Goal: Transaction & Acquisition: Purchase product/service

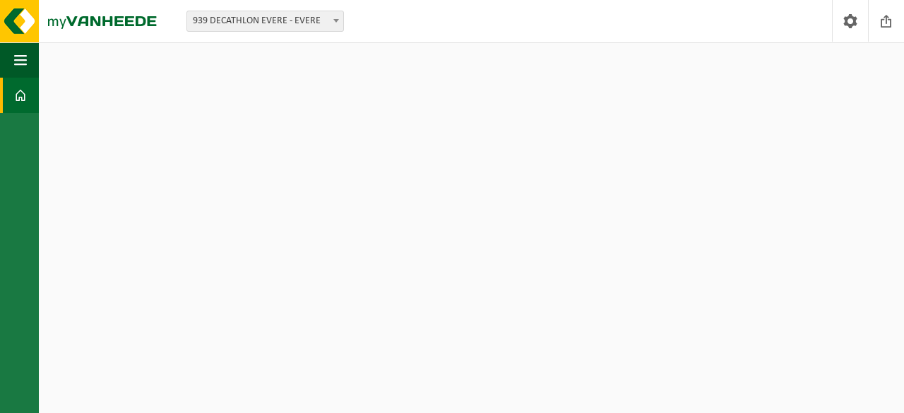
drag, startPoint x: 0, startPoint y: 0, endPoint x: 16, endPoint y: 88, distance: 89.0
click at [16, 88] on span at bounding box center [20, 95] width 13 height 35
click at [28, 52] on button "Navigation" at bounding box center [19, 59] width 39 height 35
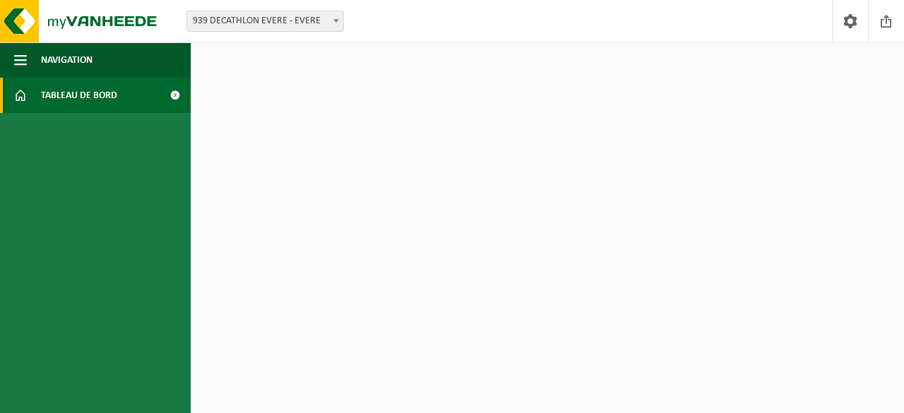
click at [40, 89] on link "Tableau de bord" at bounding box center [95, 95] width 191 height 35
click at [16, 12] on img at bounding box center [85, 21] width 170 height 42
drag, startPoint x: 0, startPoint y: 0, endPoint x: 104, endPoint y: 15, distance: 104.9
click at [104, 15] on img at bounding box center [85, 21] width 170 height 42
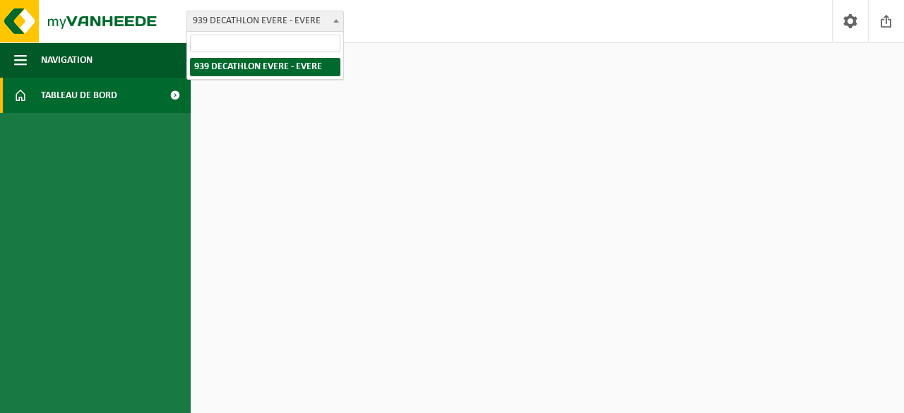
click at [292, 17] on span "939 DECATHLON EVERE - EVERE" at bounding box center [265, 21] width 156 height 20
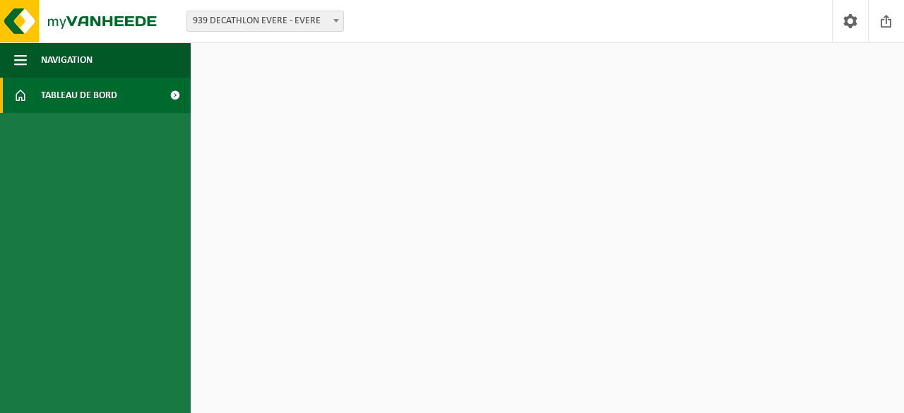
click at [174, 91] on span at bounding box center [175, 95] width 32 height 35
click at [73, 100] on span "Dashboard" at bounding box center [67, 95] width 53 height 35
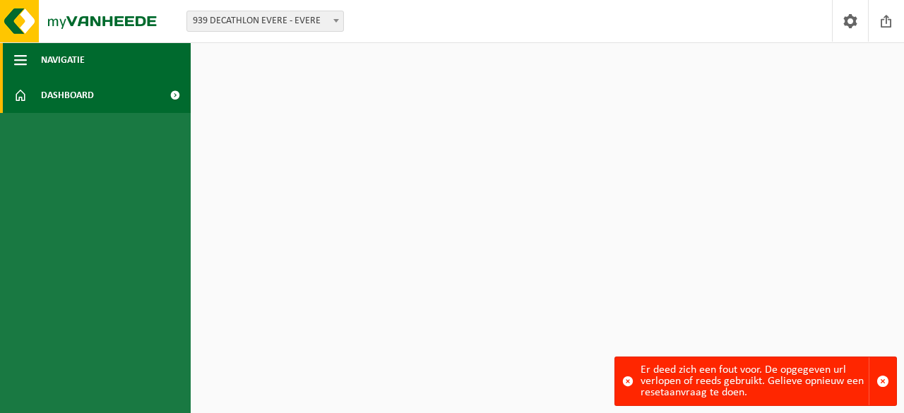
click at [67, 53] on span "Navigatie" at bounding box center [63, 59] width 44 height 35
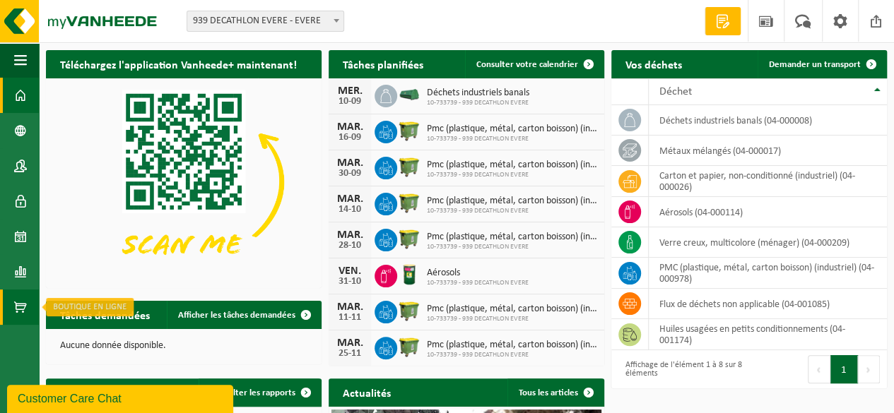
click at [20, 303] on span at bounding box center [20, 307] width 13 height 35
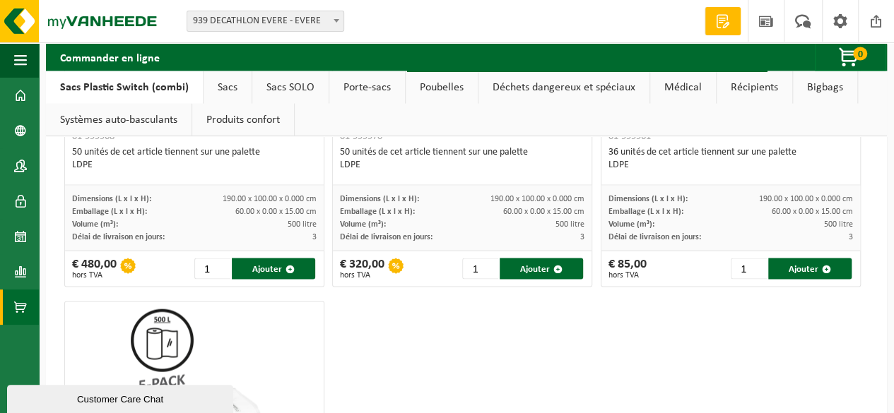
scroll to position [1335, 0]
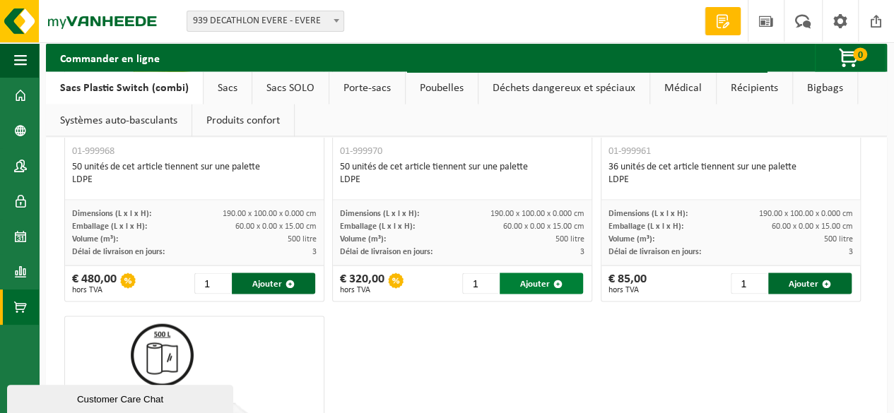
click at [519, 276] on button "Ajouter" at bounding box center [540, 283] width 83 height 21
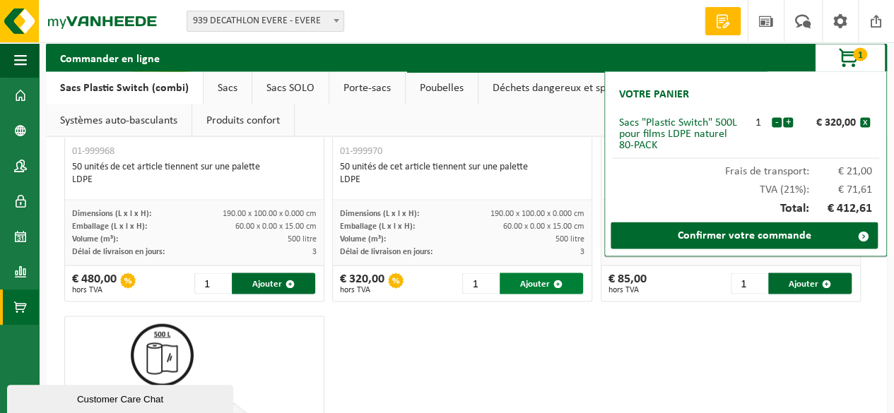
click at [520, 276] on button "Ajouter" at bounding box center [540, 283] width 83 height 21
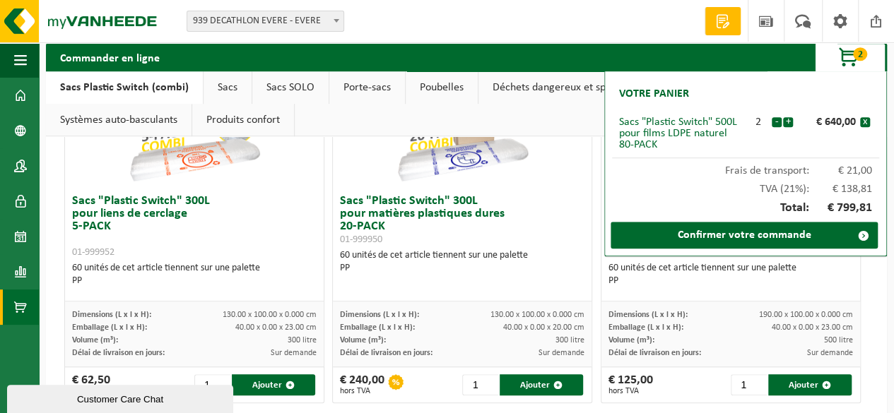
scroll to position [513, 0]
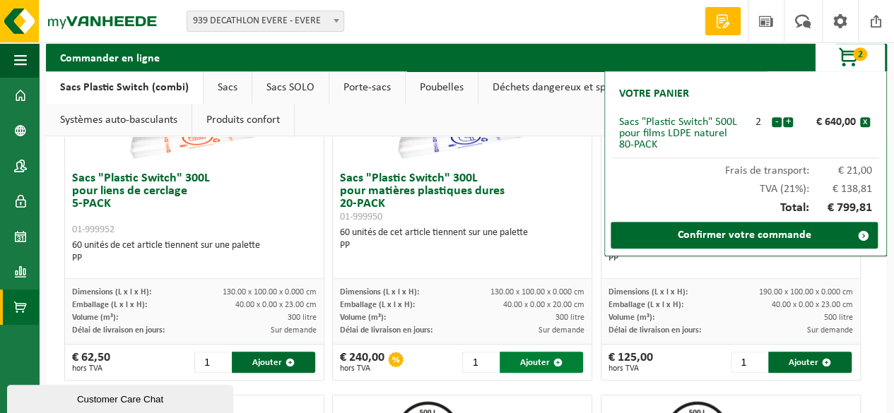
click at [533, 352] on button "Ajouter" at bounding box center [540, 362] width 83 height 21
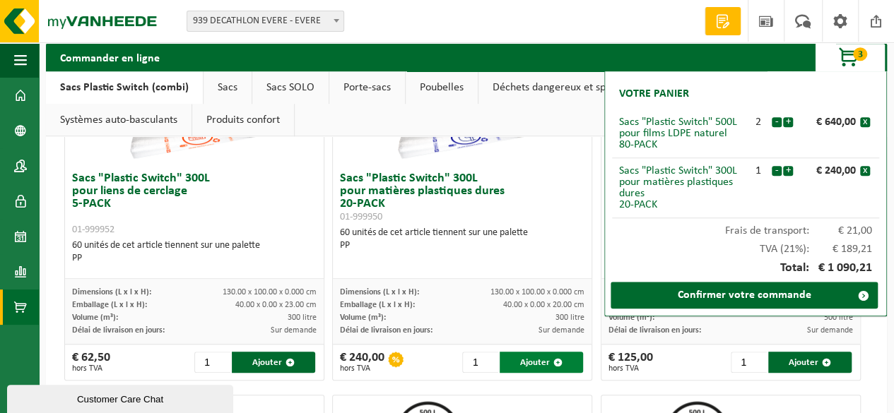
click at [533, 352] on button "Ajouter" at bounding box center [540, 362] width 83 height 21
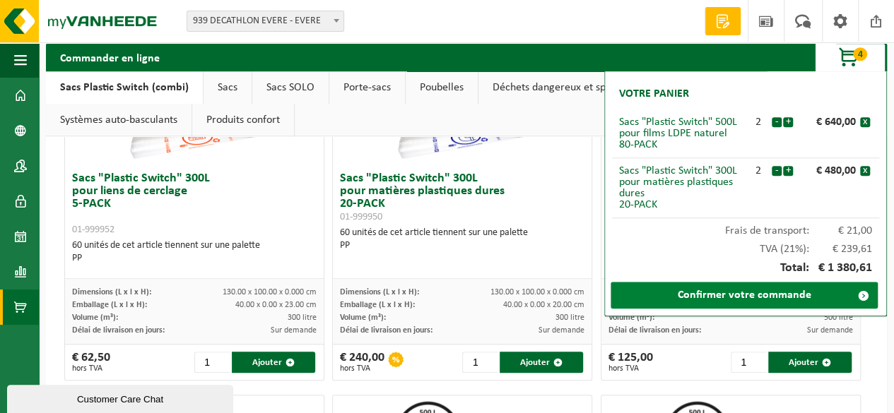
click at [771, 291] on link "Confirmer votre commande" at bounding box center [743, 295] width 267 height 27
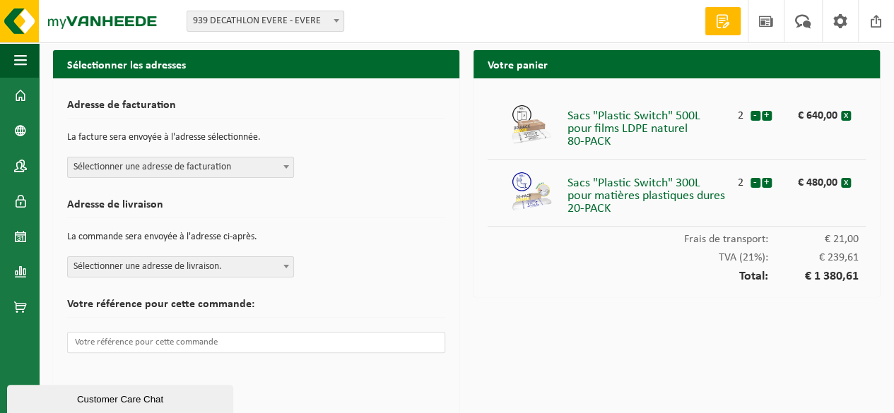
click at [287, 163] on span at bounding box center [286, 167] width 14 height 18
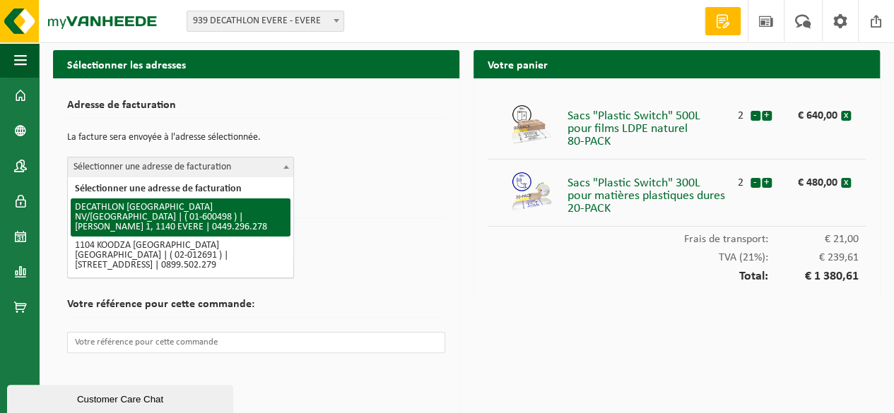
select select "964"
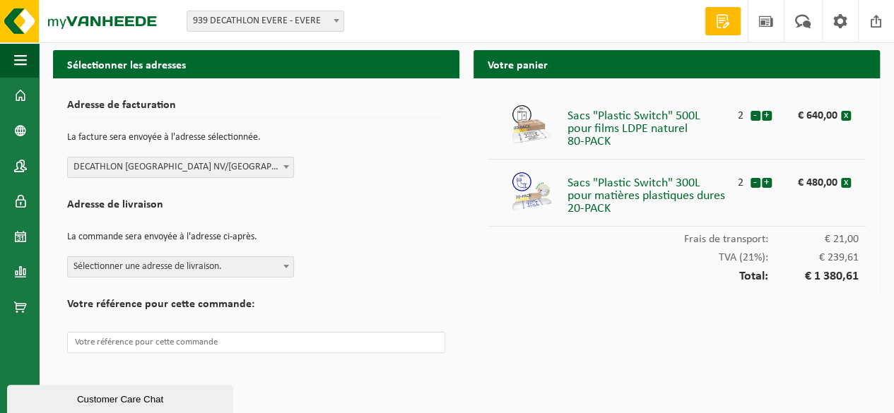
click at [288, 266] on b at bounding box center [286, 267] width 6 height 4
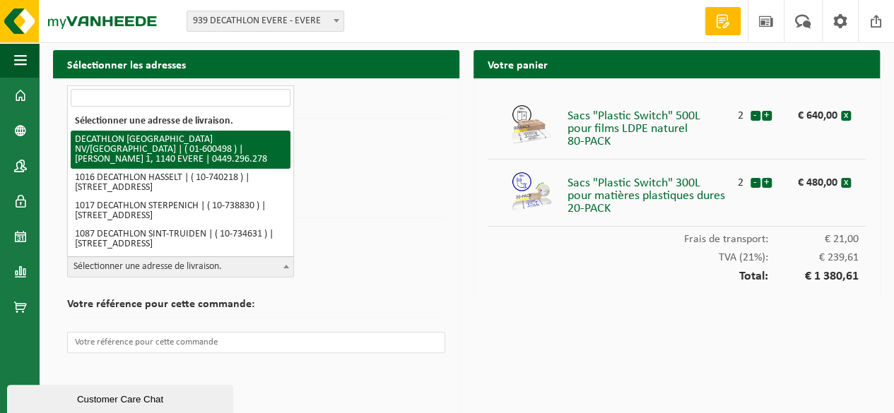
select select "964"
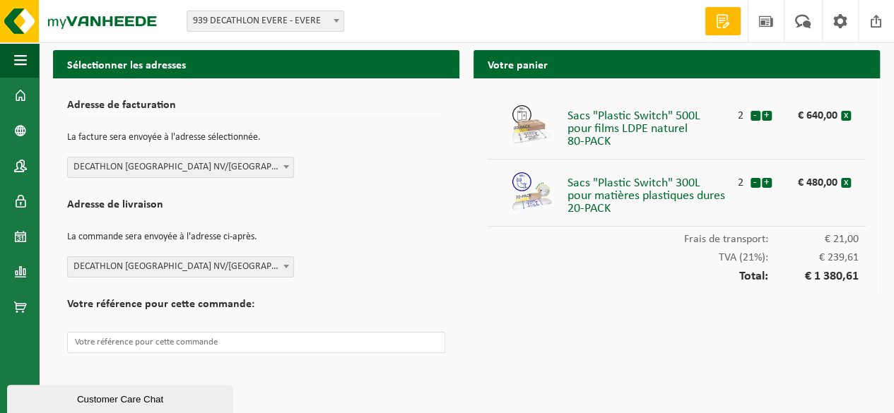
scroll to position [86, 0]
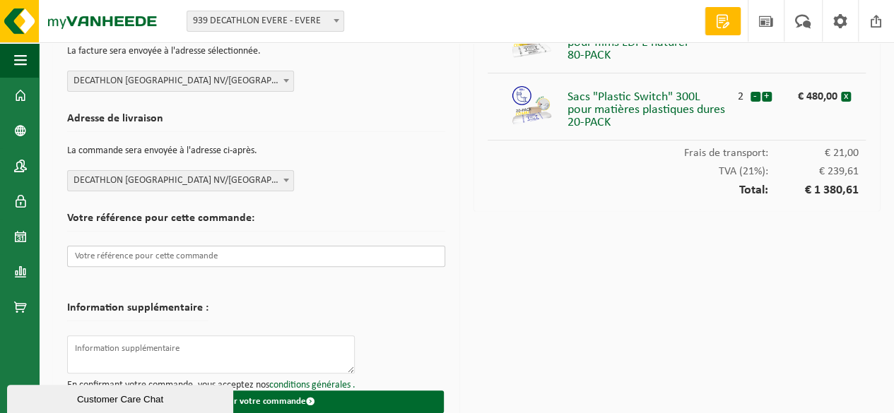
click at [194, 258] on input "text" at bounding box center [256, 256] width 378 height 21
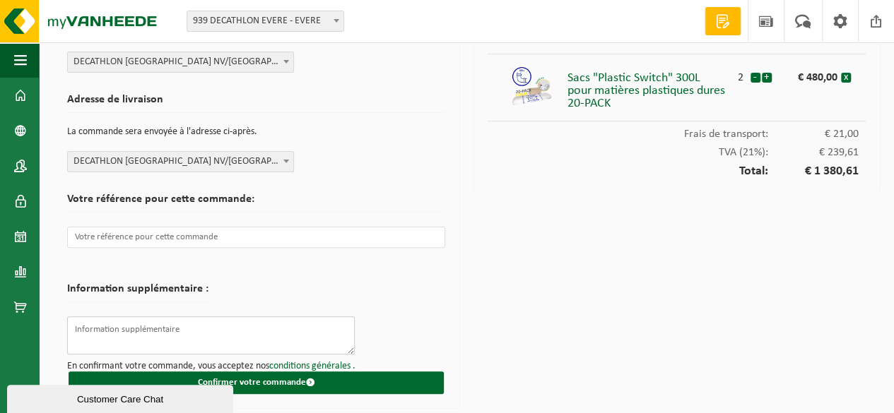
click at [157, 336] on textarea at bounding box center [211, 336] width 288 height 38
type textarea "À destination du doublon pour zone logistique"
click at [172, 235] on input "text" at bounding box center [256, 237] width 378 height 21
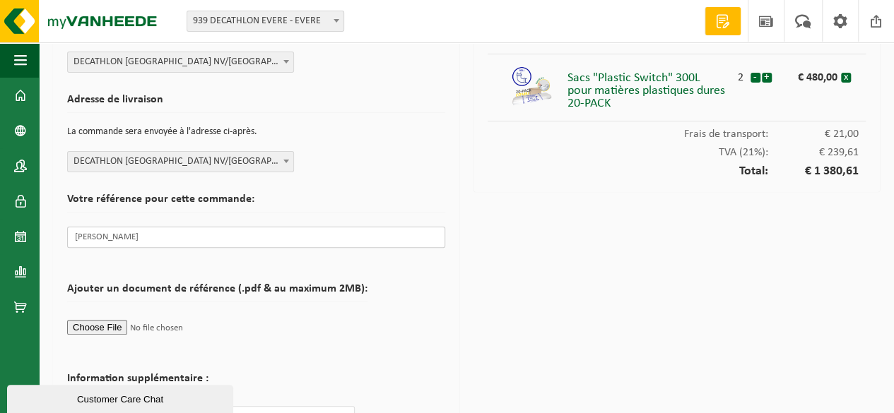
click at [73, 235] on input "Victor Blave" at bounding box center [256, 237] width 378 height 21
type input "à la demande de Victor Blave"
click at [288, 263] on form "Adresse de facturation La facture sera envoyée à l'adresse sélectionnée. Sélect…" at bounding box center [256, 235] width 378 height 497
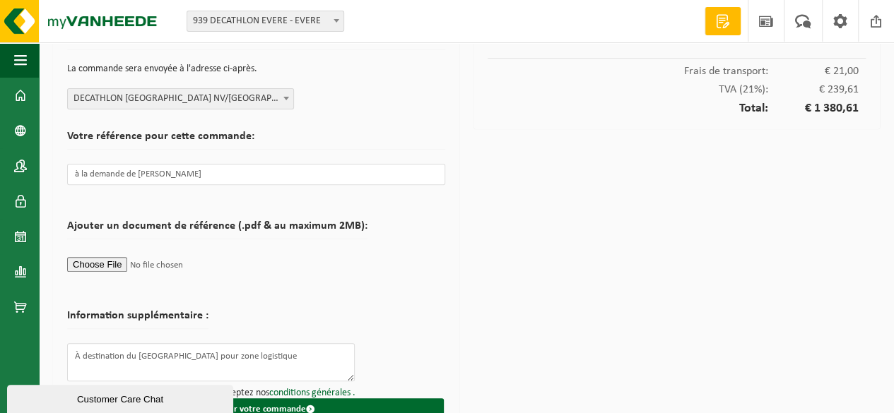
scroll to position [195, 0]
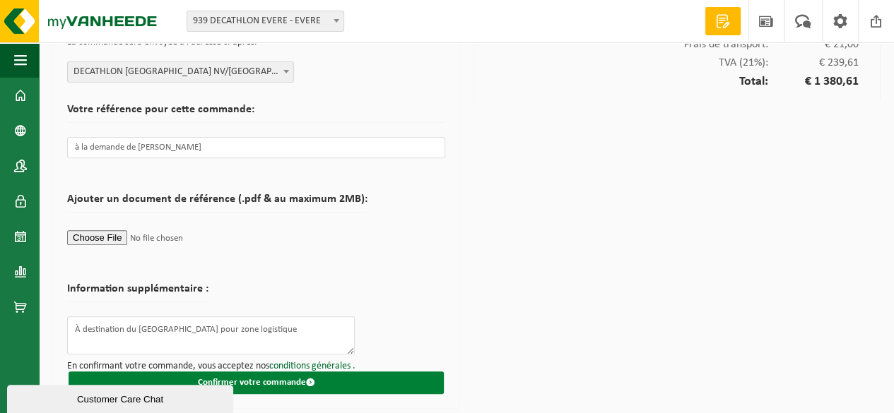
click at [348, 381] on button "Confirmer votre commande" at bounding box center [256, 383] width 375 height 23
